Goal: Task Accomplishment & Management: Manage account settings

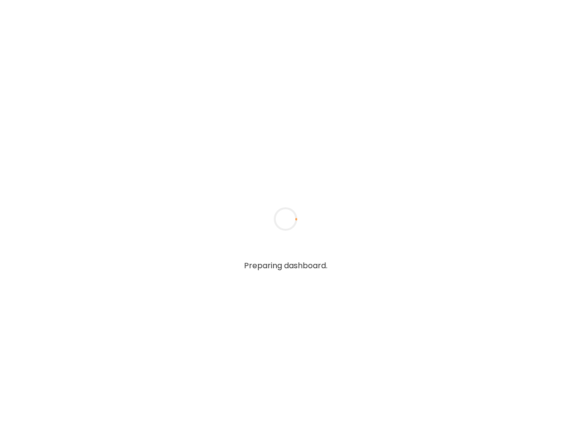
type input "**********"
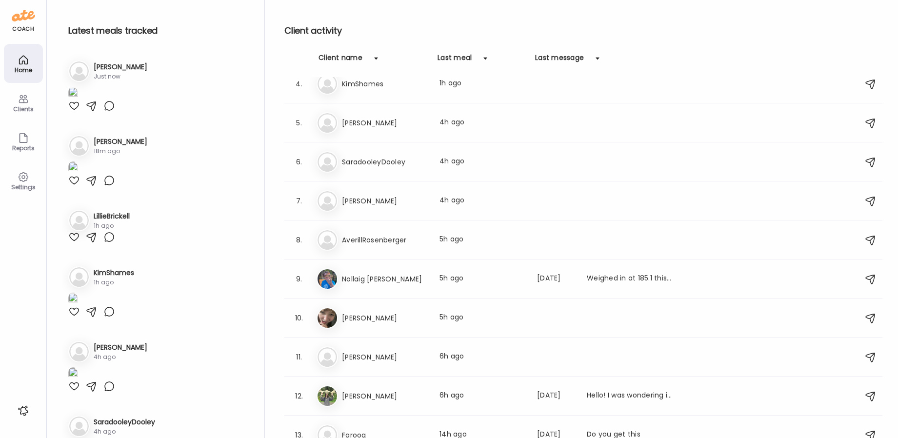
scroll to position [156, 0]
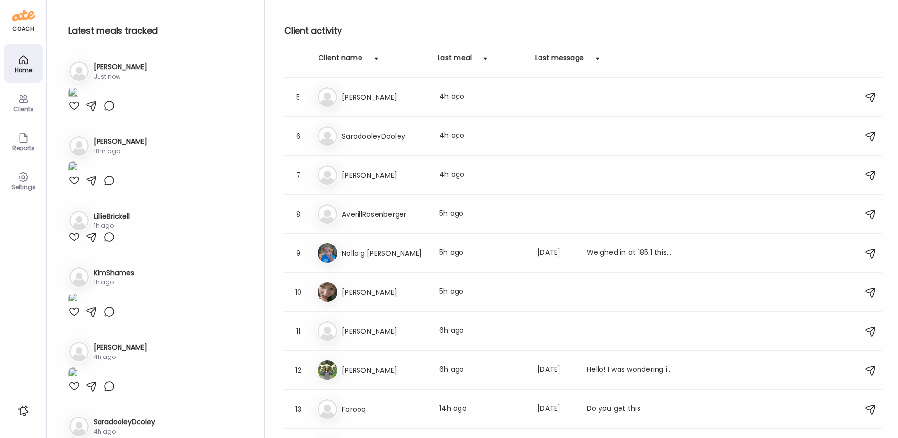
type input "**********"
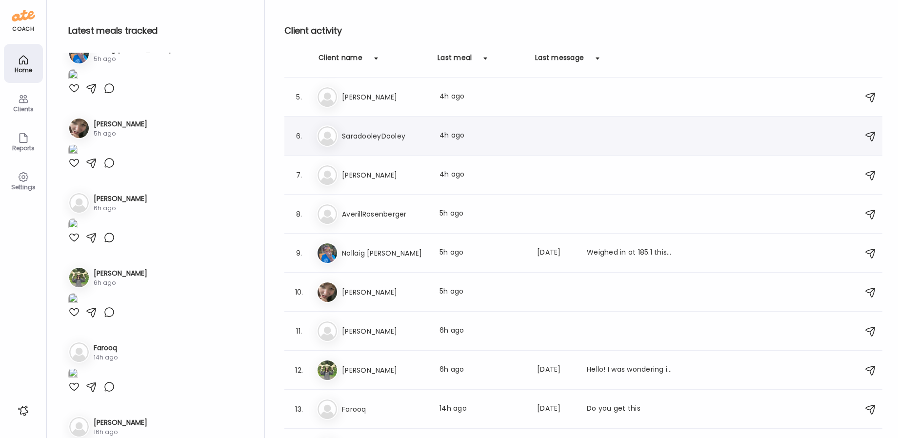
click at [500, 136] on div "Last meal: 4h ago" at bounding box center [482, 136] width 86 height 12
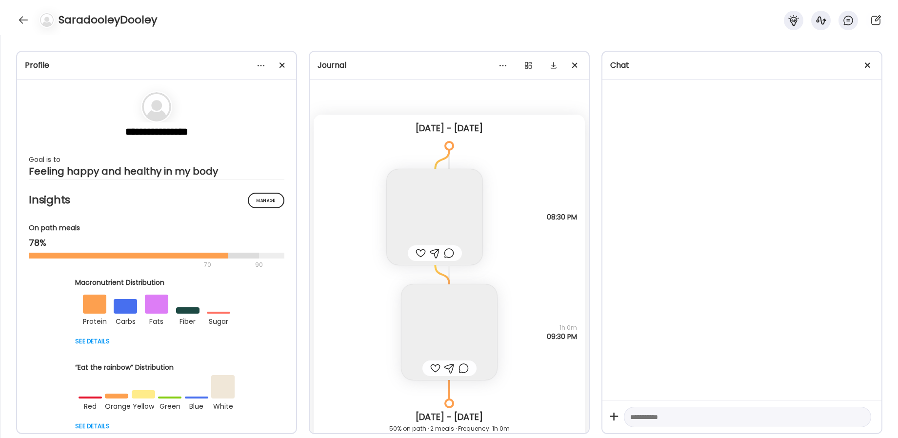
scroll to position [10123, 0]
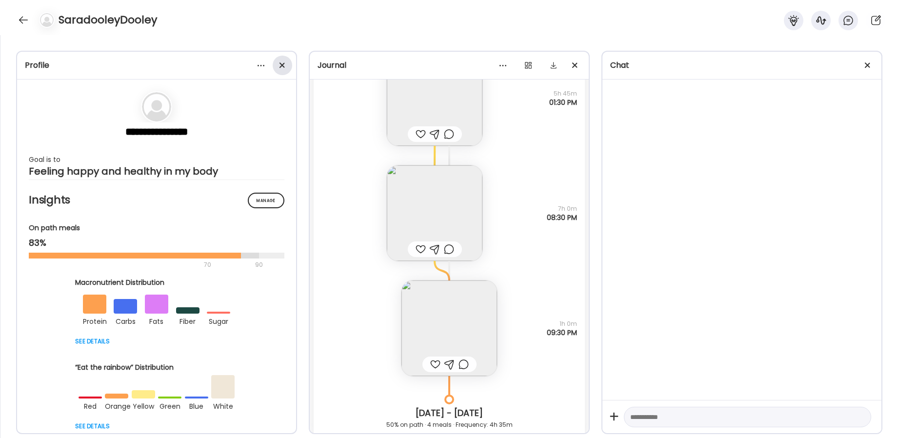
click at [289, 67] on div at bounding box center [283, 66] width 20 height 20
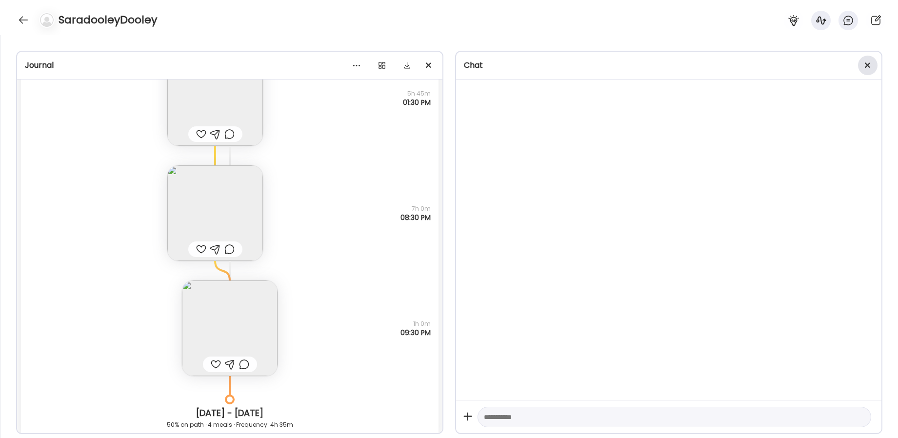
click at [570, 60] on div at bounding box center [868, 66] width 20 height 20
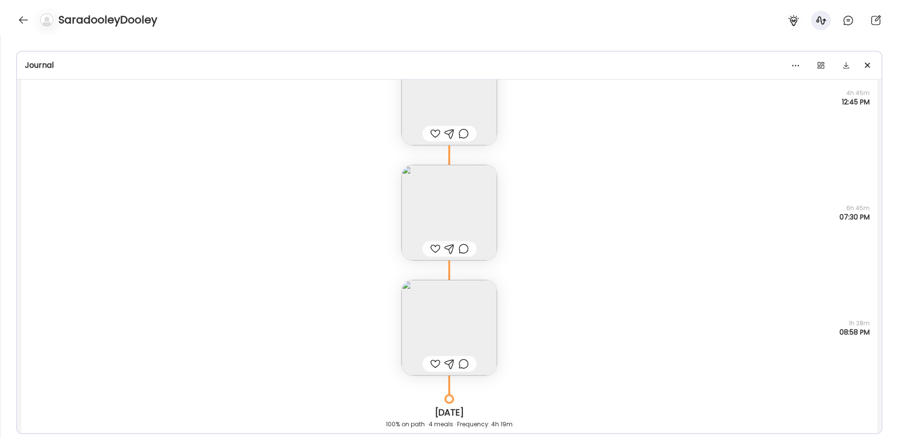
scroll to position [13234, 0]
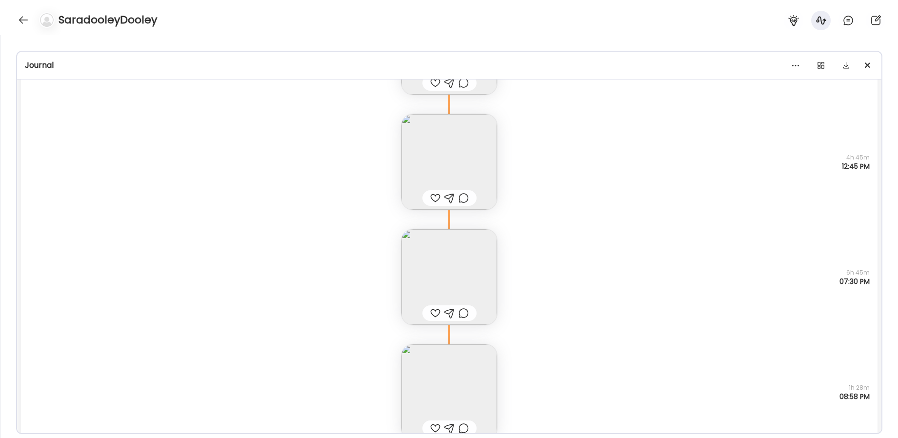
click at [468, 274] on img at bounding box center [449, 277] width 96 height 96
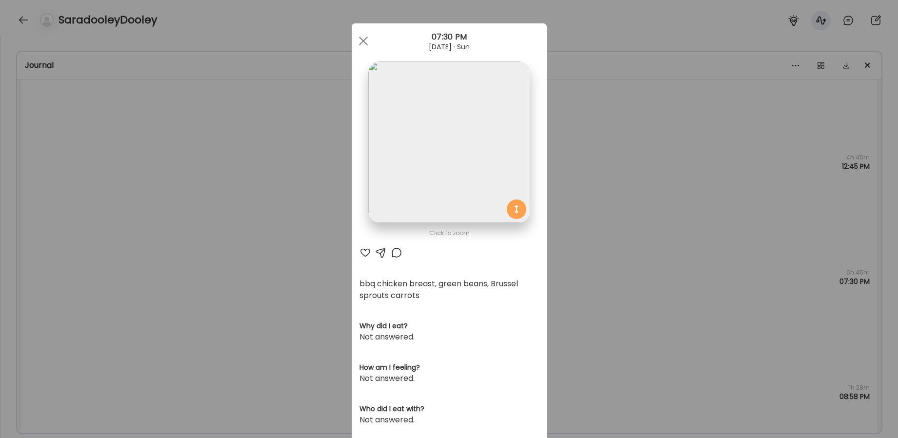
click at [452, 170] on img at bounding box center [448, 141] width 161 height 161
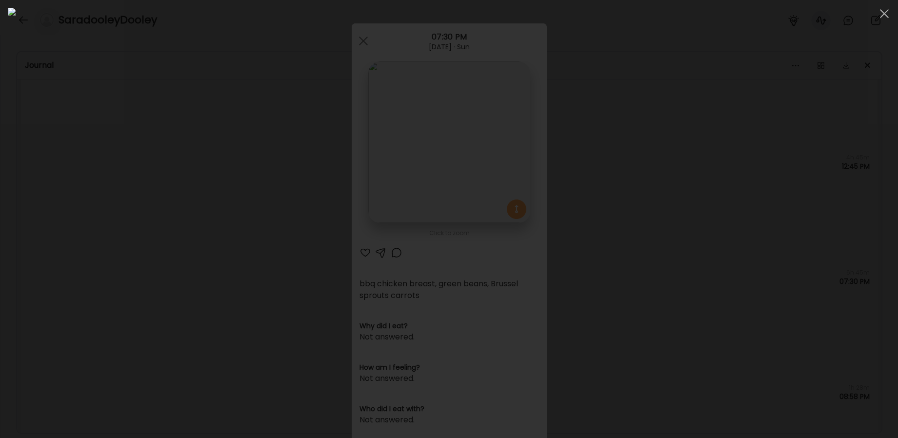
click at [570, 238] on div at bounding box center [449, 219] width 882 height 422
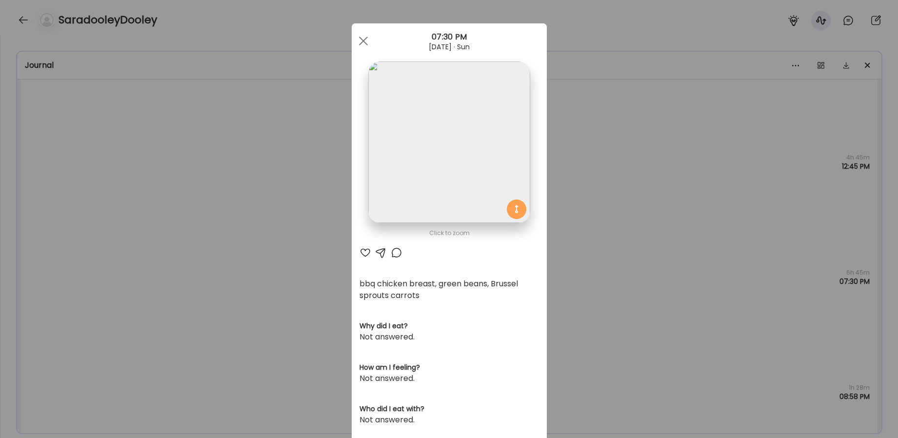
click at [570, 250] on div "Ate Coach Dashboard Wahoo! It’s official Take a moment to set up your Coach Pro…" at bounding box center [449, 219] width 898 height 438
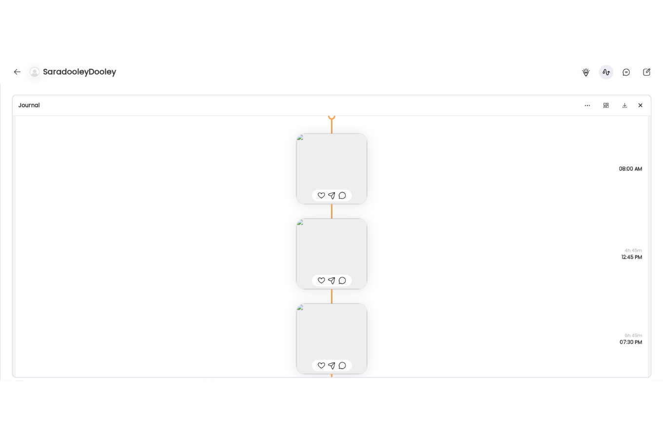
scroll to position [13125, 0]
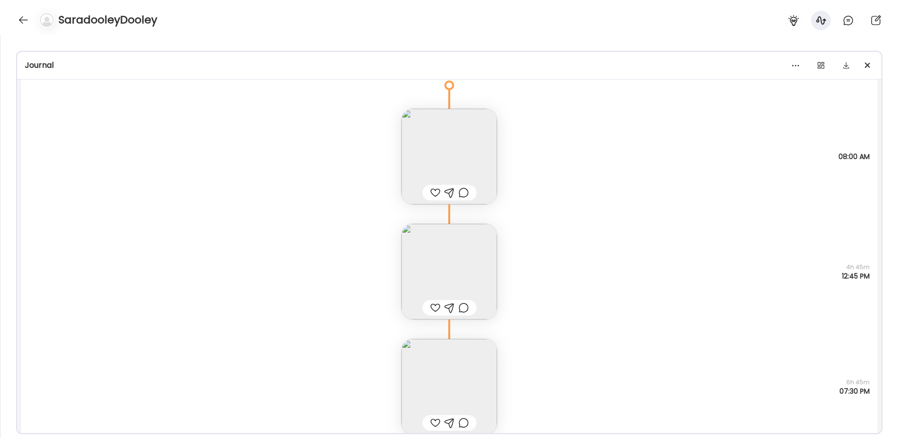
click at [461, 265] on img at bounding box center [449, 272] width 96 height 96
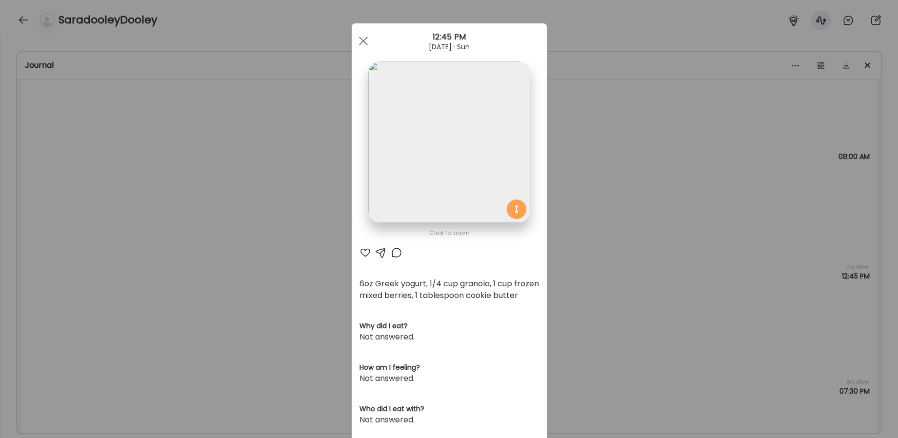
click at [570, 235] on div "Ate Coach Dashboard Wahoo! It’s official Take a moment to set up your Coach Pro…" at bounding box center [449, 219] width 898 height 438
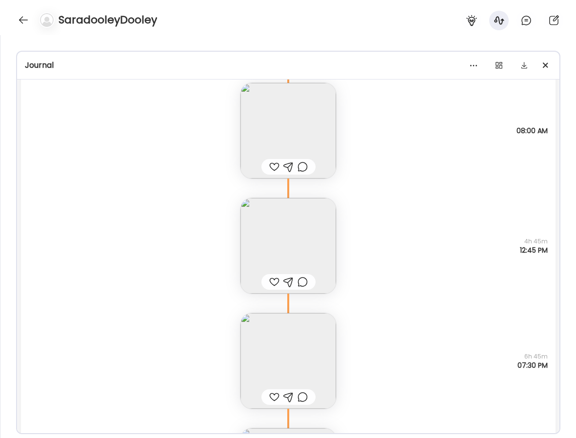
scroll to position [13150, 0]
click at [292, 141] on img at bounding box center [288, 131] width 96 height 96
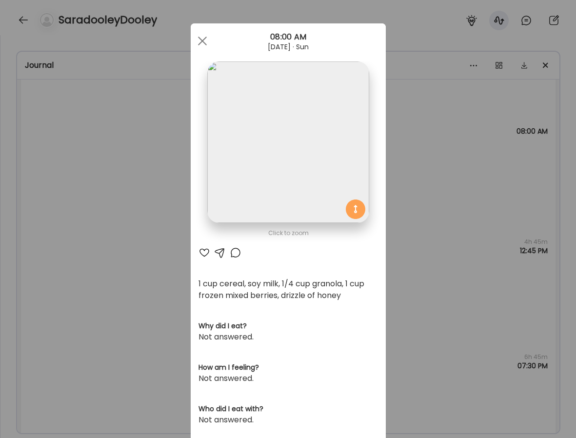
click at [101, 268] on div "Ate Coach Dashboard Wahoo! It’s official Take a moment to set up your Coach Pro…" at bounding box center [288, 219] width 576 height 438
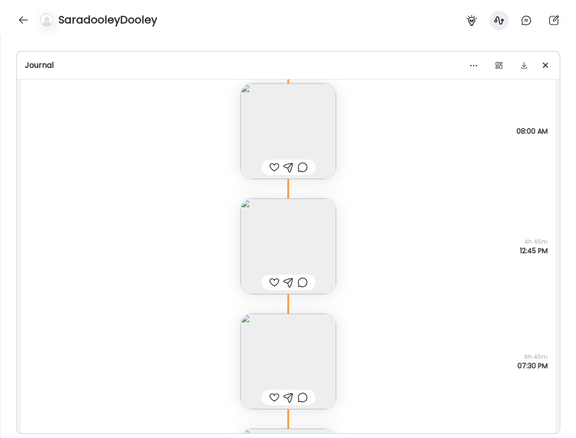
scroll to position [13155, 0]
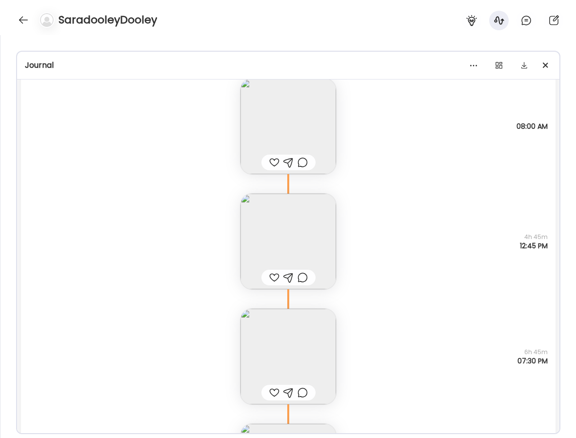
click at [290, 217] on img at bounding box center [288, 242] width 96 height 96
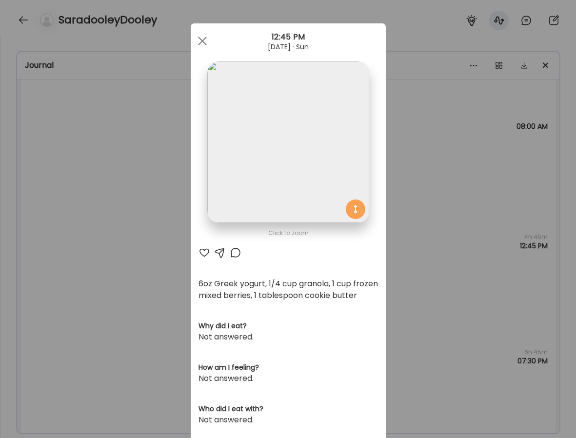
click at [134, 216] on div "Ate Coach Dashboard Wahoo! It’s official Take a moment to set up your Coach Pro…" at bounding box center [288, 219] width 576 height 438
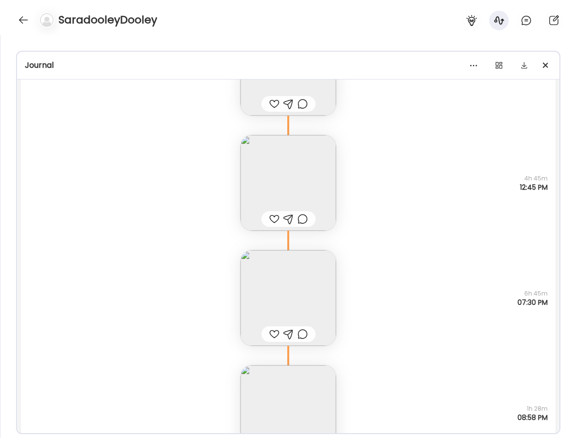
scroll to position [13217, 0]
click at [321, 279] on img at bounding box center [288, 294] width 96 height 96
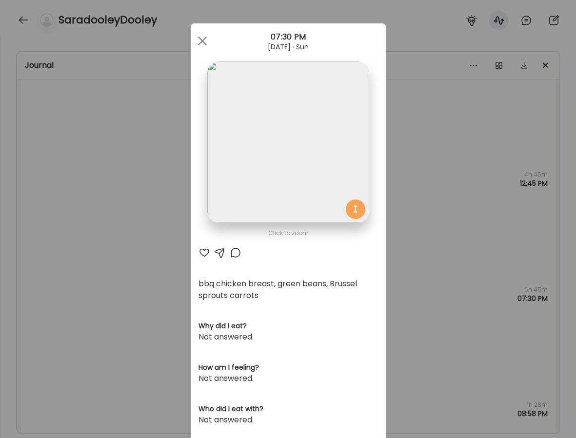
click at [153, 224] on div "Ate Coach Dashboard Wahoo! It’s official Take a moment to set up your Coach Pro…" at bounding box center [288, 219] width 576 height 438
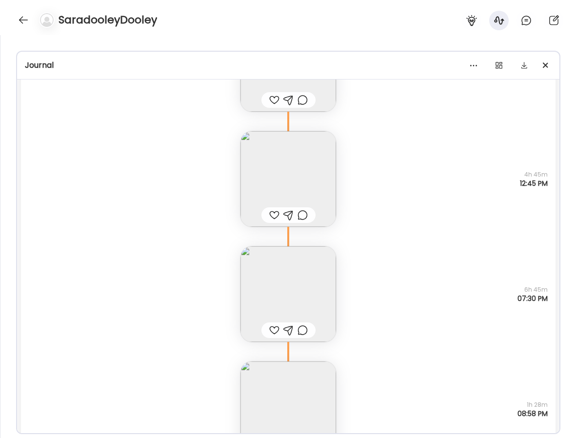
click at [306, 159] on img at bounding box center [288, 179] width 96 height 96
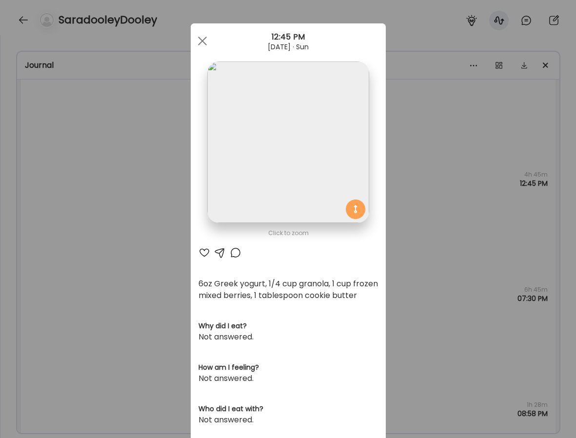
click at [126, 234] on div "Ate Coach Dashboard Wahoo! It’s official Take a moment to set up your Coach Pro…" at bounding box center [288, 219] width 576 height 438
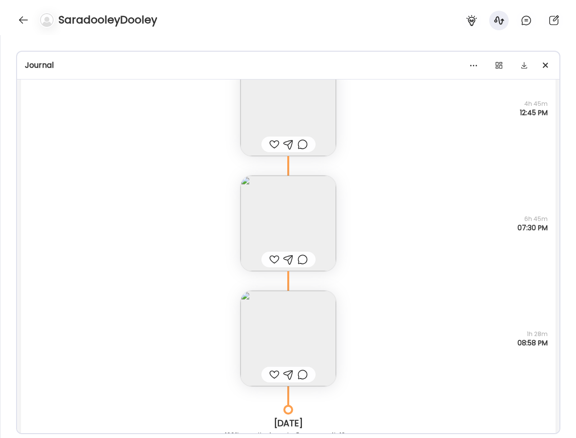
scroll to position [13304, 0]
